Goal: Find specific page/section: Find specific page/section

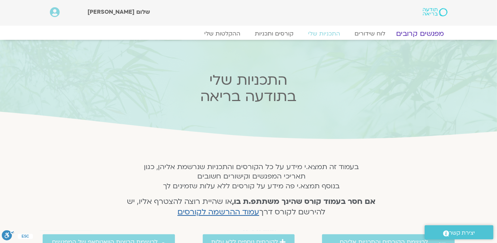
click at [422, 32] on link "מפגשים קרובים" at bounding box center [419, 33] width 65 height 9
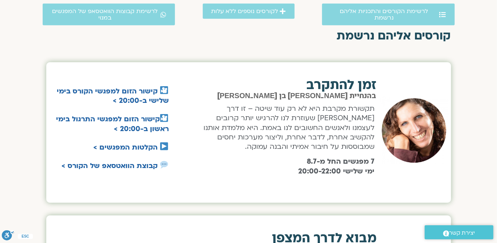
scroll to position [219, 0]
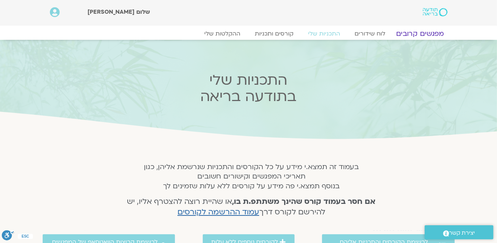
click at [416, 33] on link "מפגשים קרובים" at bounding box center [419, 33] width 65 height 9
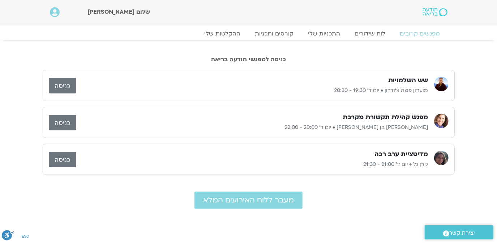
click at [64, 122] on link "כניסה" at bounding box center [62, 123] width 27 height 16
